Goal: Find specific page/section: Find specific page/section

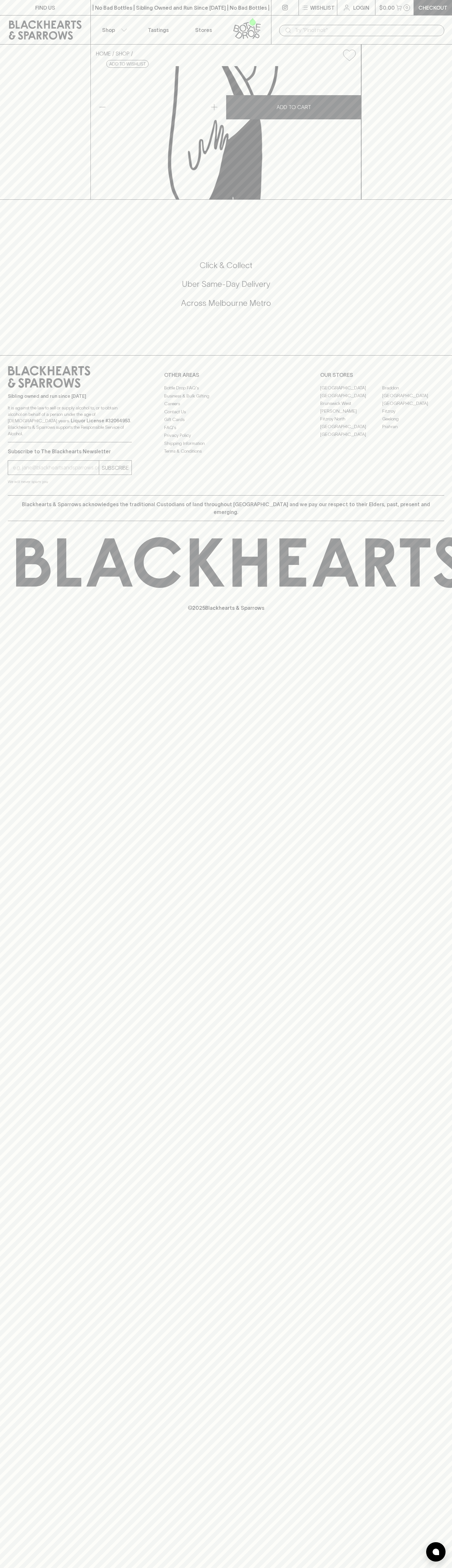
click at [170, 2] on div "| No Bad Bottles | Sibling Owned and Run Since 2006 | No Bad Bottles | Sibling …" at bounding box center [180, 7] width 181 height 15
click at [437, 309] on h5 "Across Melbourne Metro" at bounding box center [226, 303] width 436 height 10
click at [93, 1567] on html "FIND US | No Bad Bottles | Sibling Owned and Run Since 2006 | No Bad Bottles | …" at bounding box center [226, 784] width 452 height 1568
click at [32, 1556] on div "FIND US | No Bad Bottles | Sibling Owned and Run Since 2006 | No Bad Bottles | …" at bounding box center [226, 784] width 452 height 1568
